Goal: Task Accomplishment & Management: Use online tool/utility

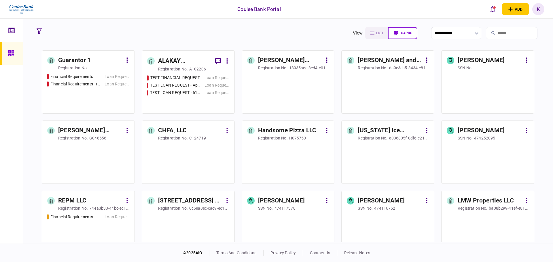
click at [486, 36] on input "search" at bounding box center [511, 33] width 52 height 12
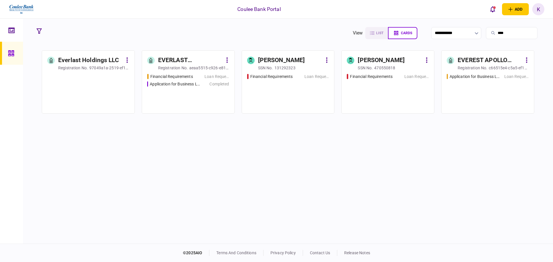
type input "****"
click at [199, 75] on div "Financial Requirements" at bounding box center [174, 77] width 54 height 6
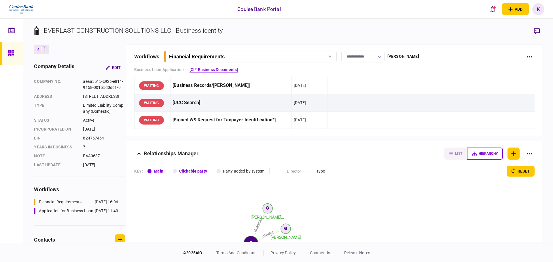
scroll to position [106, 0]
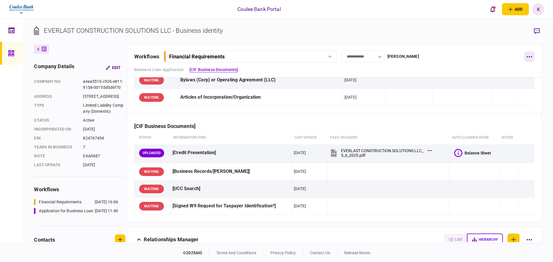
click at [531, 52] on button "button" at bounding box center [529, 57] width 10 height 10
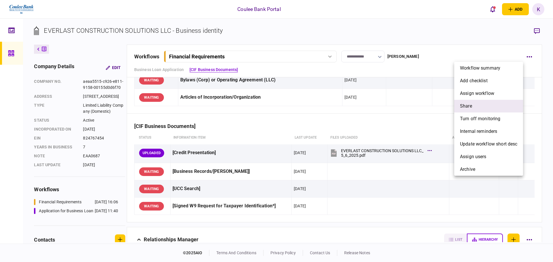
click at [491, 106] on li "share" at bounding box center [488, 106] width 69 height 13
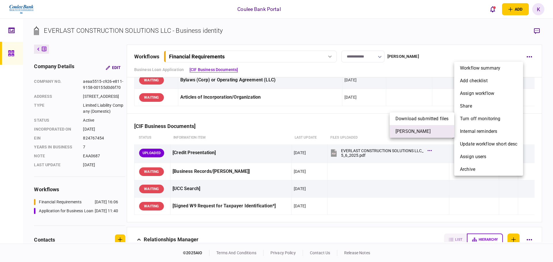
click at [411, 136] on li "[PERSON_NAME]" at bounding box center [421, 131] width 64 height 13
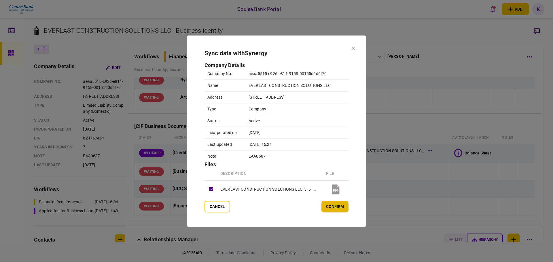
click at [330, 205] on button "confirm" at bounding box center [334, 207] width 27 height 12
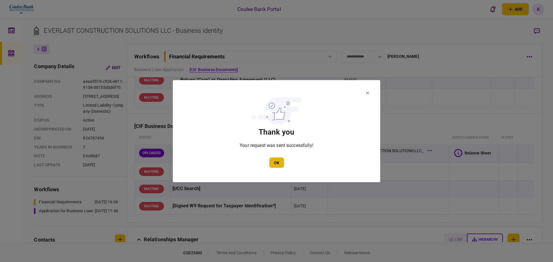
click at [276, 160] on button "OK" at bounding box center [276, 162] width 15 height 10
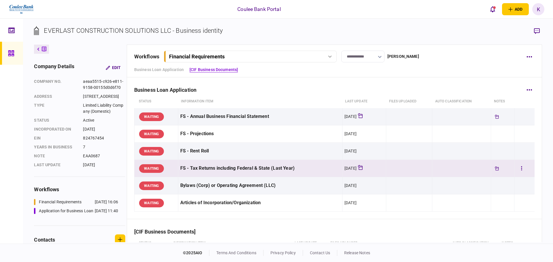
scroll to position [0, 0]
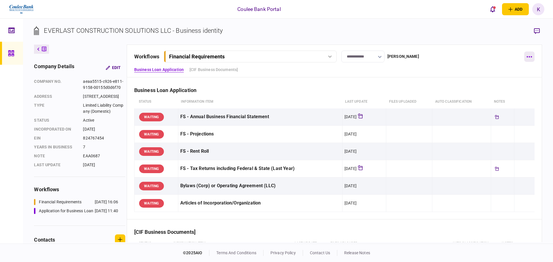
click at [528, 52] on button "button" at bounding box center [529, 57] width 10 height 10
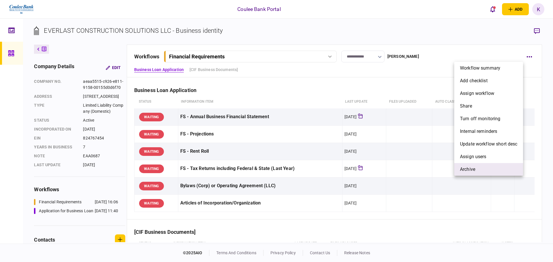
click at [468, 173] on li "archive" at bounding box center [488, 169] width 69 height 13
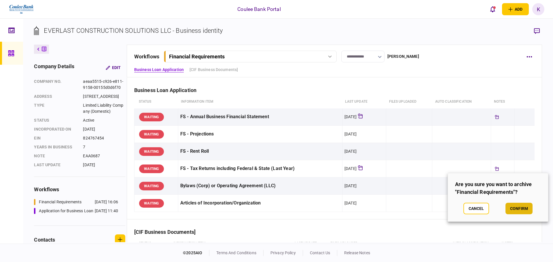
click at [527, 207] on button "confirm" at bounding box center [518, 209] width 27 height 12
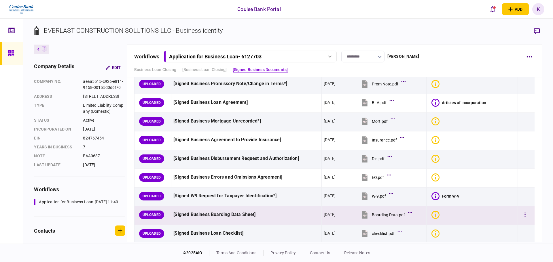
scroll to position [403, 0]
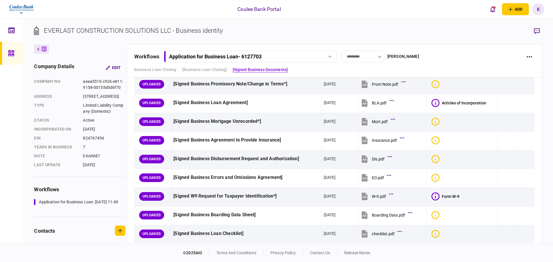
click at [309, 57] on div "Application for Business Loan - 6127703" at bounding box center [243, 57] width 149 height 6
click at [473, 58] on div "workflows Application for Business Loan - 6127703 Application for Business Loan…" at bounding box center [327, 57] width 387 height 12
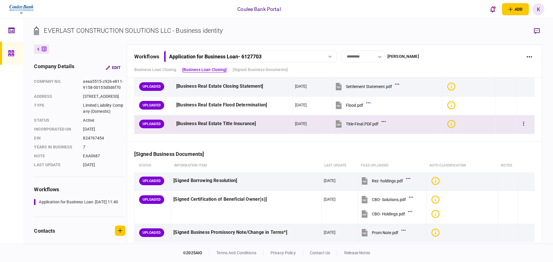
scroll to position [259, 0]
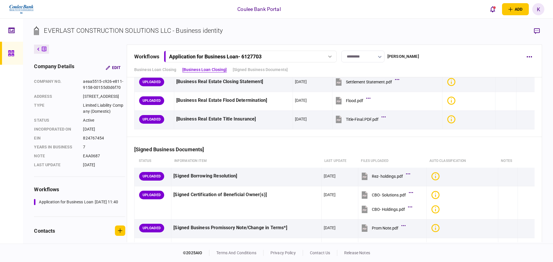
click at [45, 47] on icon at bounding box center [44, 49] width 5 height 5
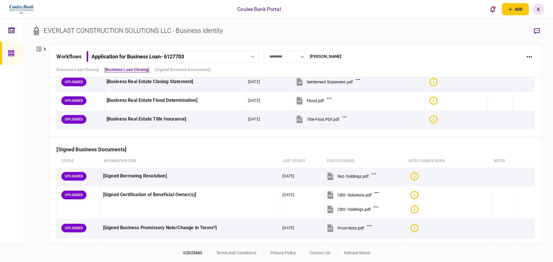
click at [8, 51] on icon at bounding box center [11, 53] width 6 height 6
click at [10, 32] on icon at bounding box center [10, 31] width 1 height 1
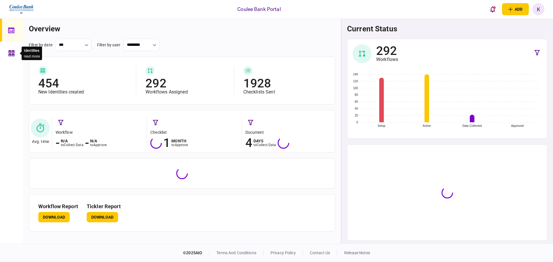
click at [15, 62] on div at bounding box center [12, 53] width 9 height 23
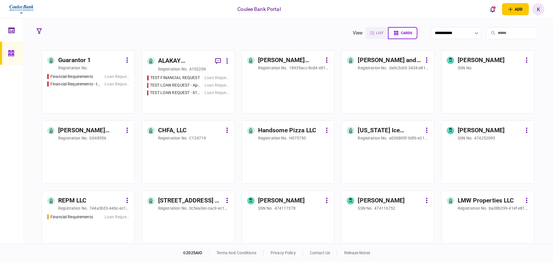
click at [510, 32] on input "search" at bounding box center [511, 33] width 52 height 12
click at [488, 34] on input "search" at bounding box center [511, 33] width 52 height 12
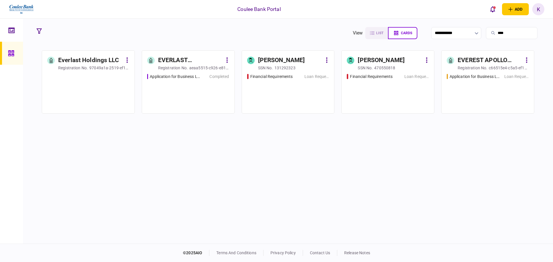
type input "****"
click at [479, 99] on div "Application for Business Loan - APP 6009 Loan Request" at bounding box center [487, 91] width 82 height 35
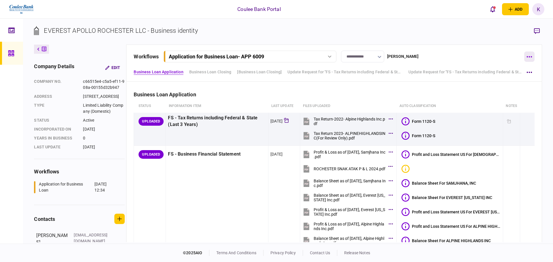
click at [532, 58] on button "button" at bounding box center [529, 57] width 10 height 10
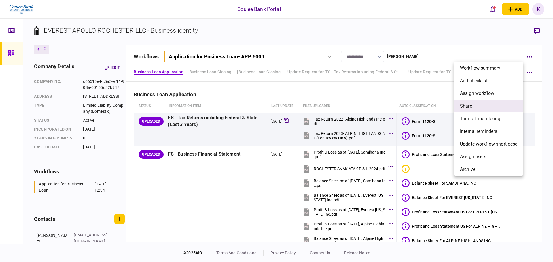
click at [476, 110] on li "share" at bounding box center [488, 106] width 69 height 13
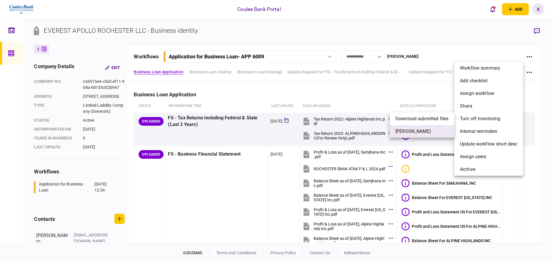
click at [399, 136] on li "[PERSON_NAME]" at bounding box center [421, 131] width 64 height 13
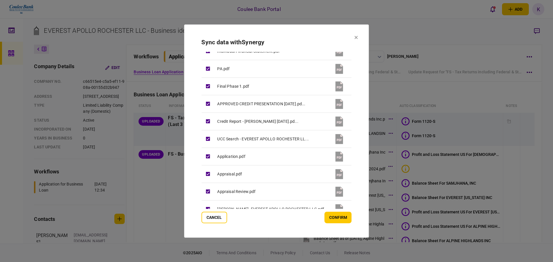
scroll to position [515, 0]
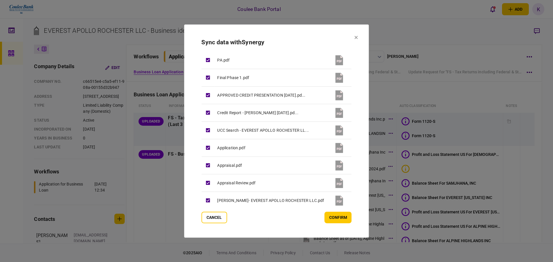
click at [334, 216] on button "confirm" at bounding box center [337, 218] width 27 height 12
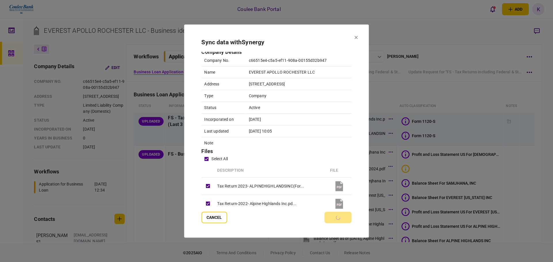
scroll to position [0, 0]
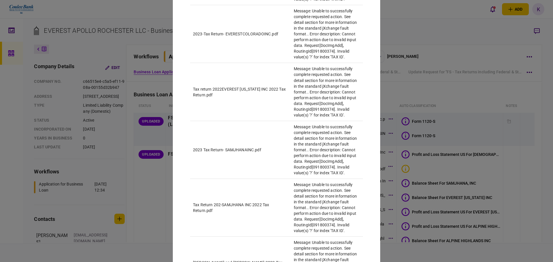
click at [299, 113] on td "Message: Unable to successfully complete requested action. See detail section f…" at bounding box center [327, 92] width 72 height 58
click at [493, 75] on div at bounding box center [276, 131] width 553 height 262
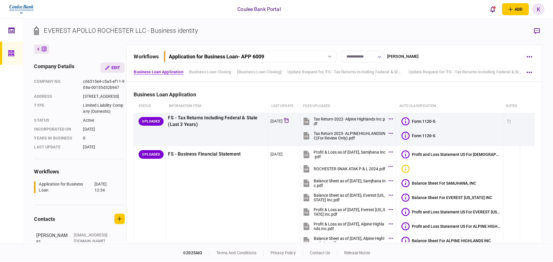
click at [115, 65] on button "Edit" at bounding box center [112, 67] width 24 height 10
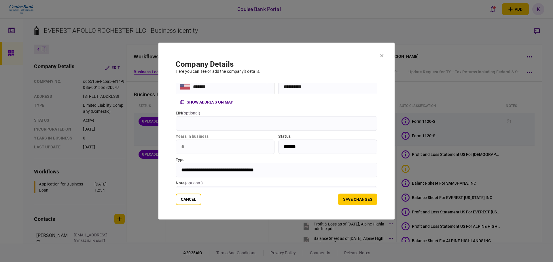
scroll to position [58, 0]
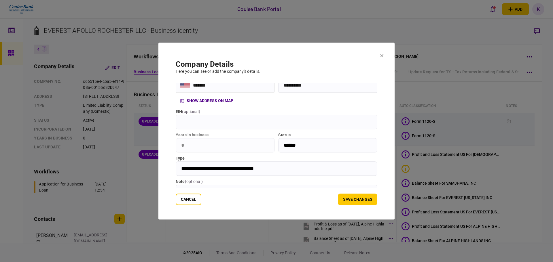
click at [214, 124] on input "EIN ( optional )" at bounding box center [276, 122] width 201 height 14
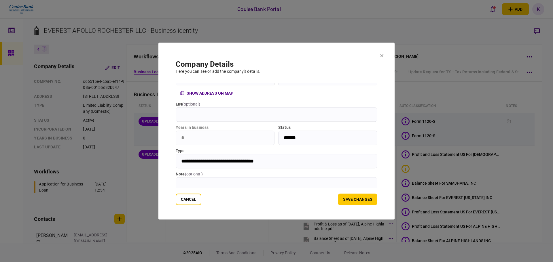
scroll to position [71, 0]
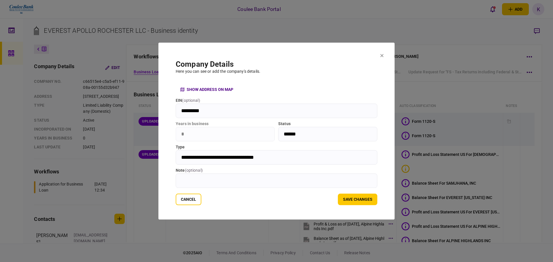
type input "*********"
click at [315, 189] on section "**********" at bounding box center [276, 132] width 201 height 145
click at [306, 182] on input "note ( optional )" at bounding box center [276, 181] width 201 height 14
type input "*******"
click at [357, 196] on button "Save changes" at bounding box center [357, 200] width 39 height 12
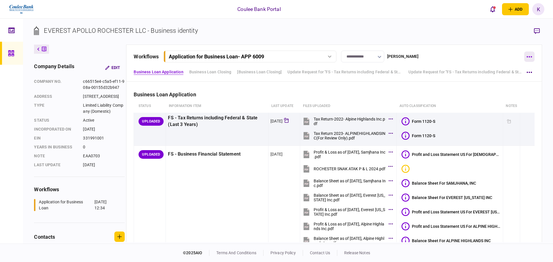
click at [528, 56] on icon "button" at bounding box center [528, 56] width 5 height 1
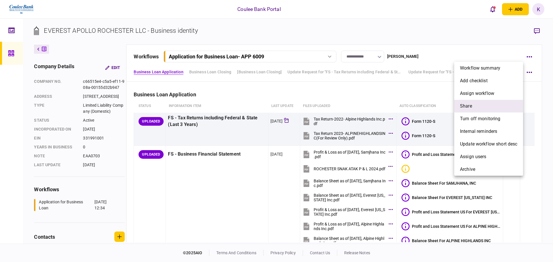
click at [473, 107] on li "share" at bounding box center [488, 106] width 69 height 13
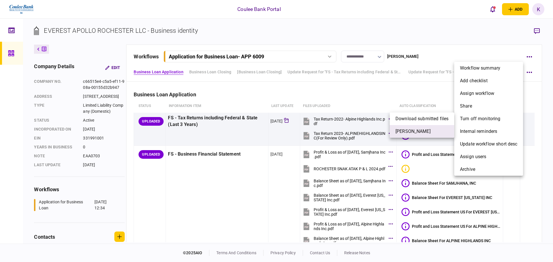
click at [420, 132] on li "[PERSON_NAME]" at bounding box center [421, 131] width 64 height 13
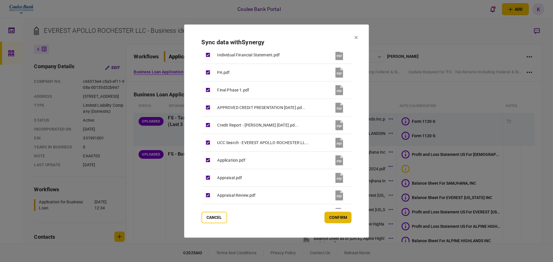
scroll to position [515, 0]
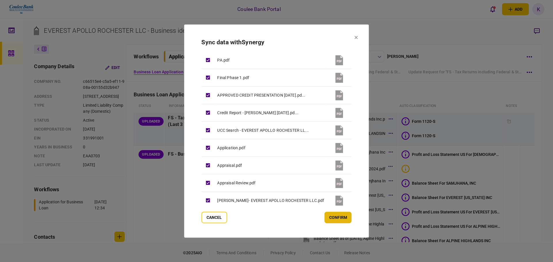
click at [328, 215] on button "confirm" at bounding box center [337, 218] width 27 height 12
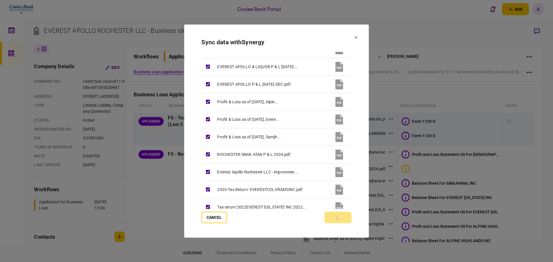
scroll to position [0, 0]
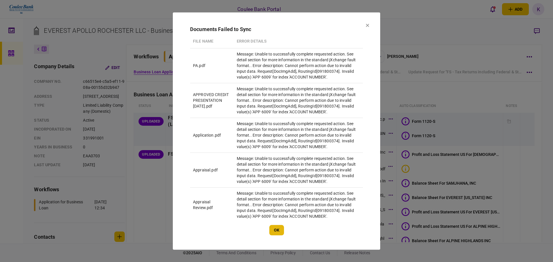
click at [279, 233] on button "OK" at bounding box center [276, 230] width 15 height 10
